Goal: Find specific page/section: Find specific page/section

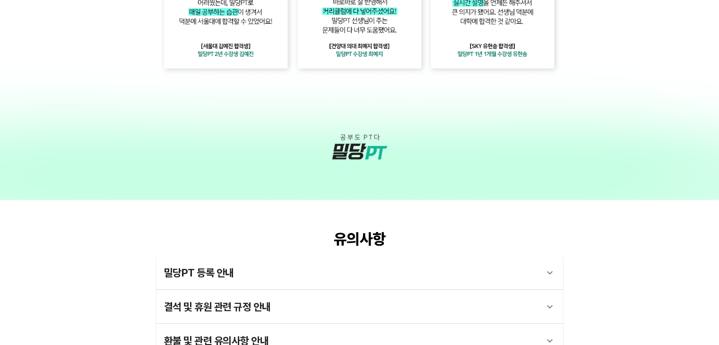
scroll to position [2129, 0]
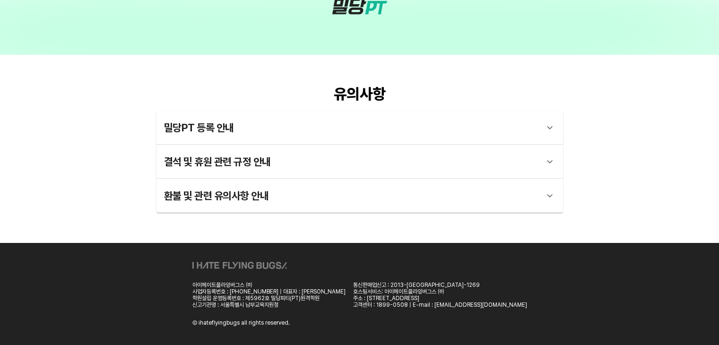
click at [546, 123] on icon at bounding box center [549, 127] width 11 height 11
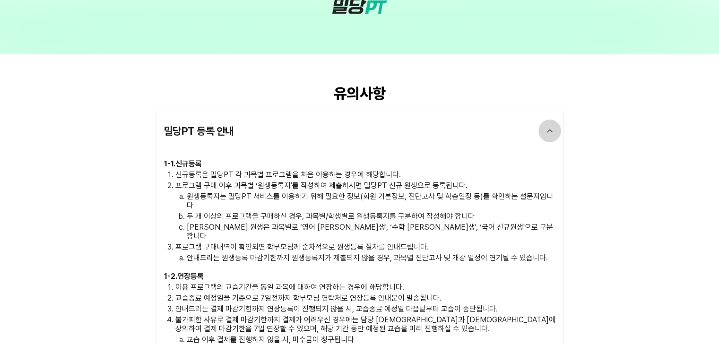
click at [546, 123] on div at bounding box center [549, 131] width 23 height 23
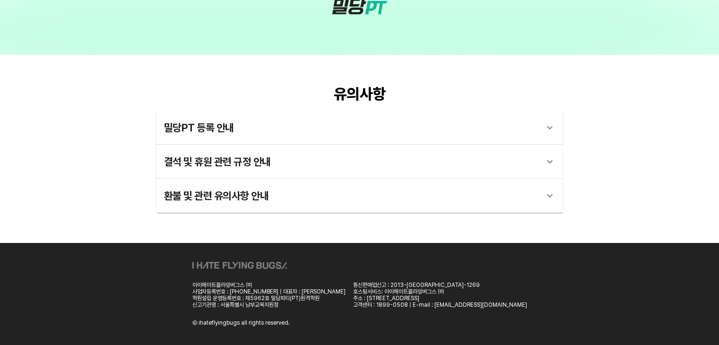
click at [548, 157] on icon at bounding box center [549, 161] width 11 height 11
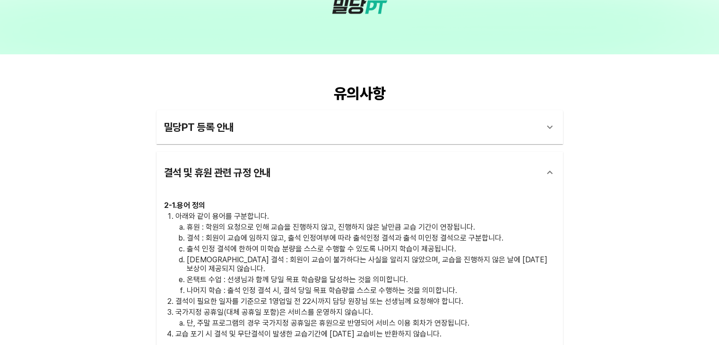
click at [548, 157] on div "결석 및 휴원 관련 규정 안내" at bounding box center [359, 173] width 406 height 42
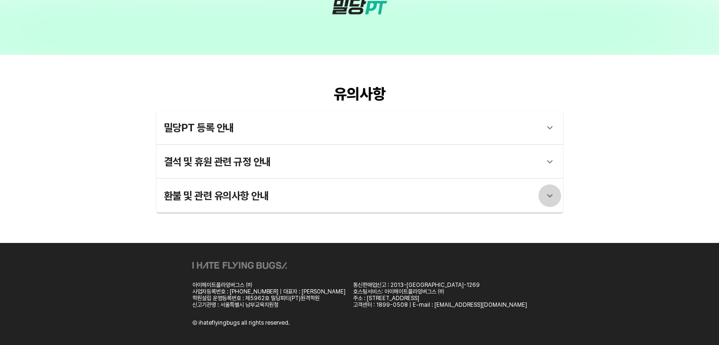
click at [549, 194] on icon at bounding box center [549, 195] width 11 height 11
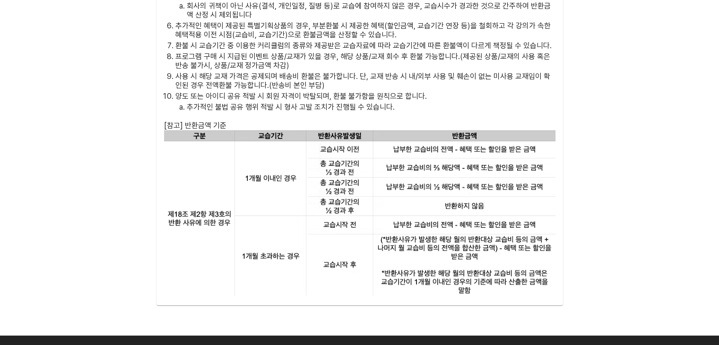
scroll to position [3157, 0]
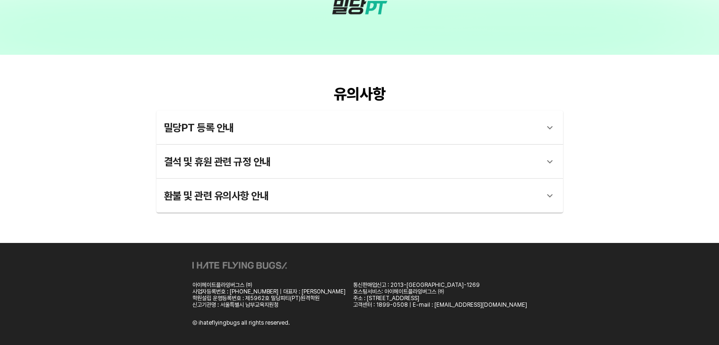
scroll to position [2129, 0]
